Goal: Use online tool/utility: Use online tool/utility

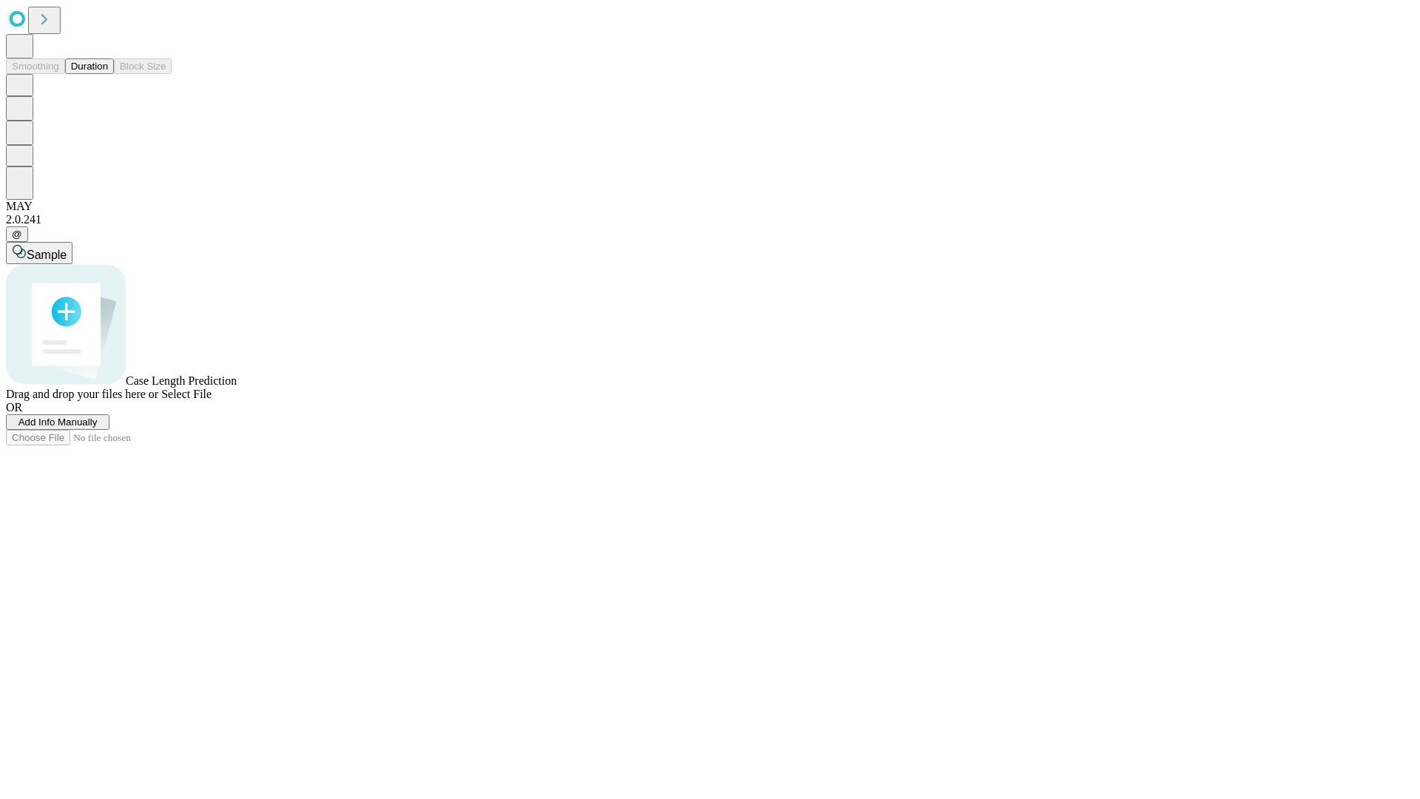
click at [108, 74] on button "Duration" at bounding box center [89, 66] width 49 height 16
click at [67, 248] on span "Sample" at bounding box center [47, 254] width 40 height 13
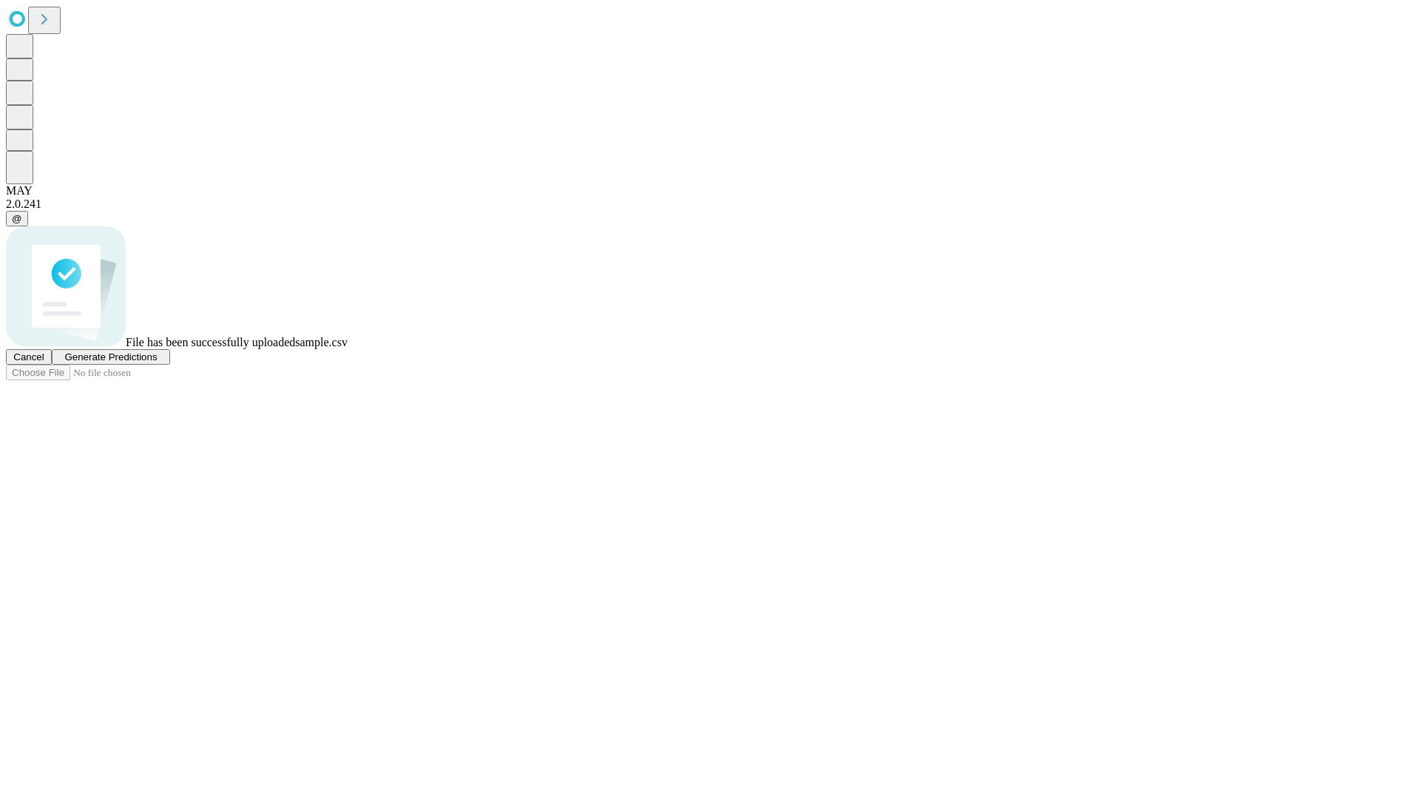
click at [157, 362] on span "Generate Predictions" at bounding box center [110, 356] width 92 height 11
